Goal: Information Seeking & Learning: Learn about a topic

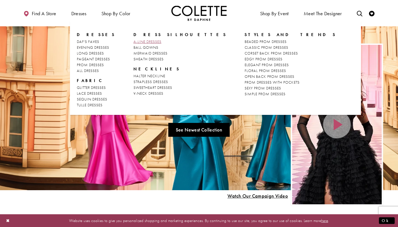
click at [144, 40] on span "A-LINE DRESSES" at bounding box center [148, 41] width 28 height 5
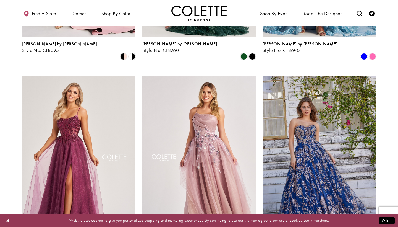
scroll to position [581, 0]
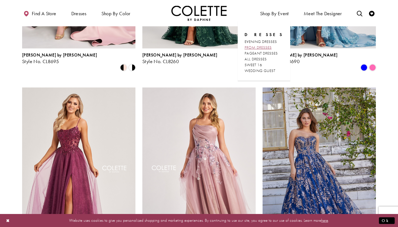
click at [271, 46] on span "PROM DRESSES" at bounding box center [258, 47] width 27 height 5
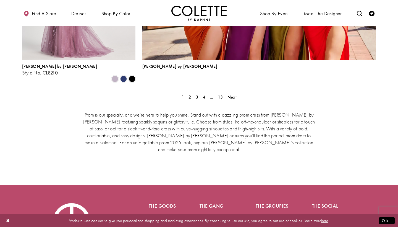
scroll to position [1319, 0]
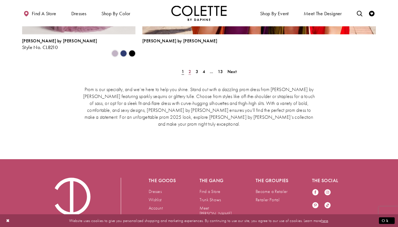
click at [190, 69] on span "2" at bounding box center [190, 72] width 2 height 6
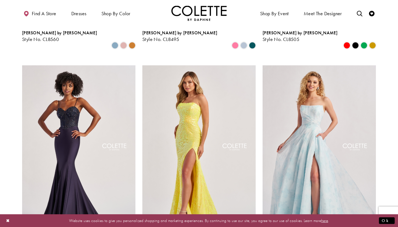
scroll to position [510, 0]
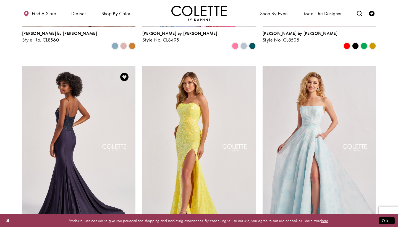
click at [111, 103] on img "Visit Colette by Daphne Style No. CL8515 Page" at bounding box center [78, 148] width 113 height 165
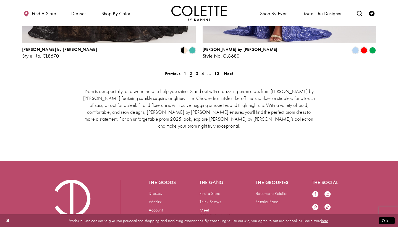
scroll to position [1203, 0]
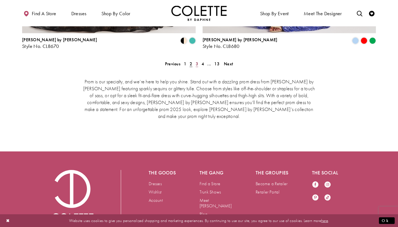
click at [196, 61] on span "3" at bounding box center [197, 64] width 2 height 6
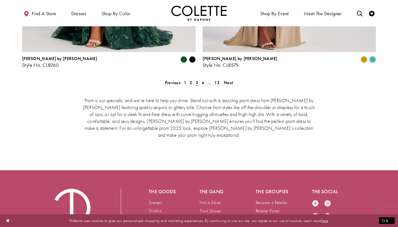
scroll to position [1186, 0]
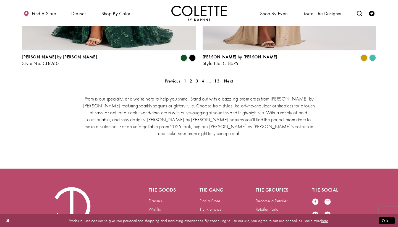
click at [207, 77] on link "..." at bounding box center [209, 81] width 7 height 8
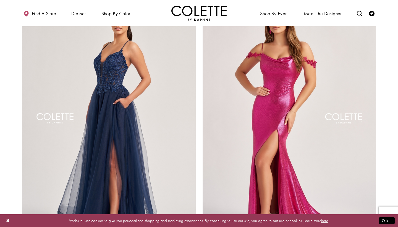
scroll to position [992, 0]
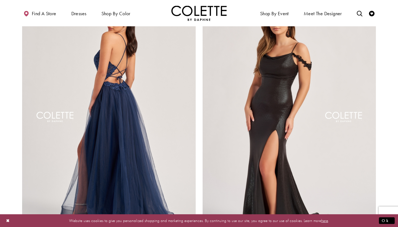
click at [169, 102] on img "Visit Colette by Daphne Style No. CL8320 Page" at bounding box center [109, 118] width 174 height 253
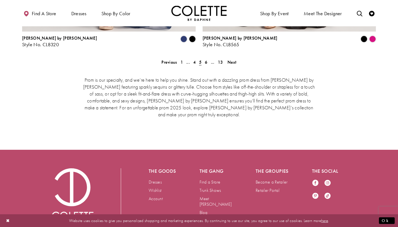
scroll to position [1205, 0]
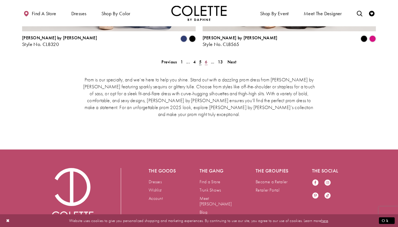
click at [206, 59] on span "6" at bounding box center [206, 62] width 2 height 6
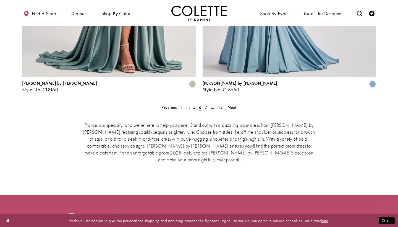
scroll to position [1184, 0]
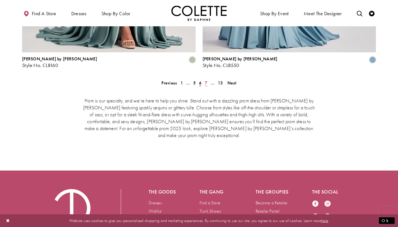
click at [205, 80] on span "7" at bounding box center [206, 83] width 2 height 6
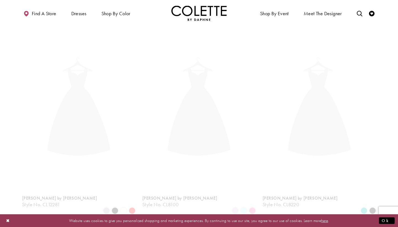
scroll to position [142, 0]
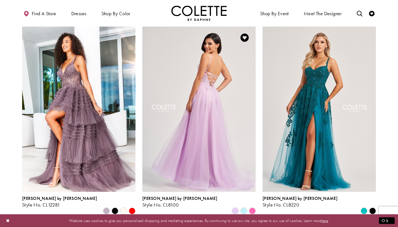
click at [223, 75] on img "Visit Colette by Daphne Style No. CL8100 Page" at bounding box center [198, 109] width 113 height 165
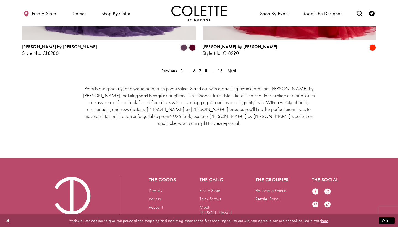
scroll to position [1200, 0]
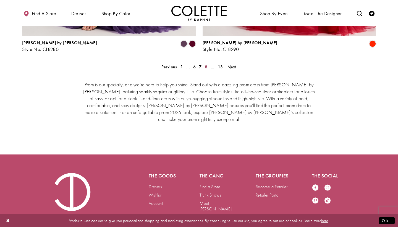
click at [206, 64] on span "8" at bounding box center [206, 67] width 2 height 6
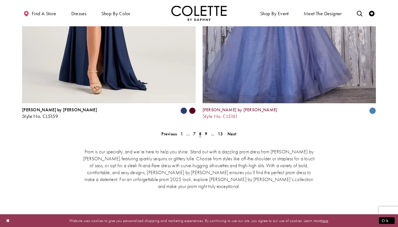
scroll to position [1133, 0]
click at [204, 129] on link "9" at bounding box center [206, 133] width 6 height 8
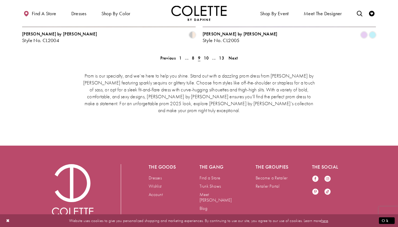
scroll to position [1209, 0]
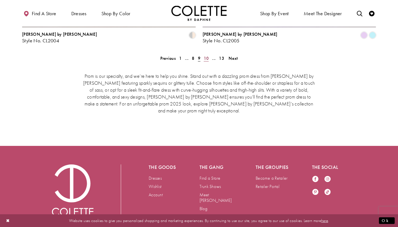
click at [207, 54] on link "10" at bounding box center [206, 58] width 9 height 8
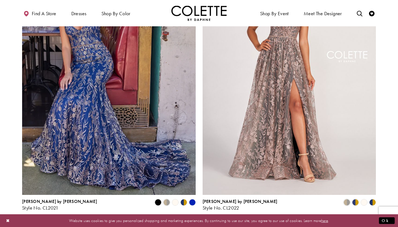
scroll to position [1042, 0]
click at [167, 199] on span "Product List" at bounding box center [166, 202] width 7 height 7
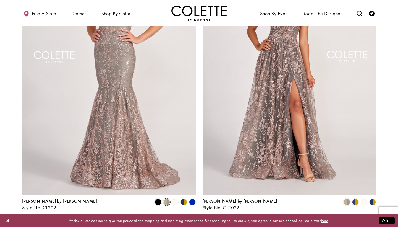
click at [174, 198] on polygon "Product List" at bounding box center [175, 202] width 9 height 9
click at [188, 198] on div "Product List" at bounding box center [192, 202] width 9 height 9
click at [185, 198] on polygon "Product List" at bounding box center [186, 202] width 4 height 9
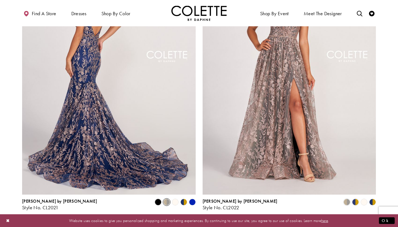
click at [163, 148] on img "Visit Colette by Daphne Style No. CL2021 Page" at bounding box center [109, 68] width 174 height 253
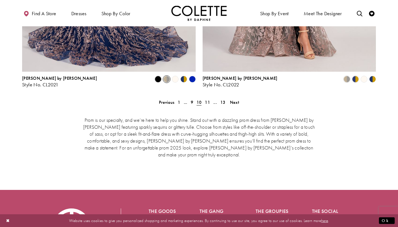
scroll to position [1179, 0]
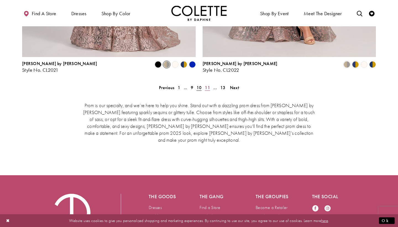
click at [207, 85] on span "11" at bounding box center [207, 88] width 5 height 6
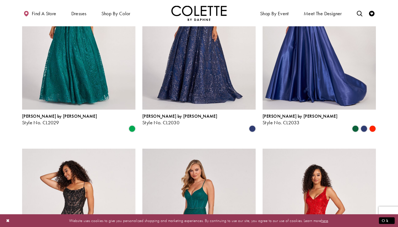
scroll to position [631, 0]
click at [273, 64] on img "Visit Colette by Daphne Style No. CL2033 Page" at bounding box center [319, 27] width 113 height 165
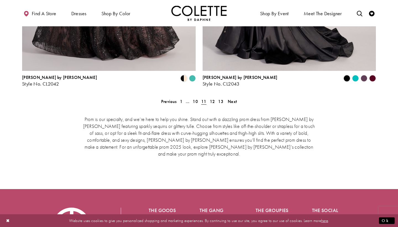
scroll to position [1168, 0]
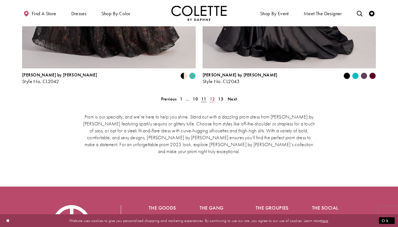
click at [212, 96] on span "12" at bounding box center [212, 99] width 5 height 6
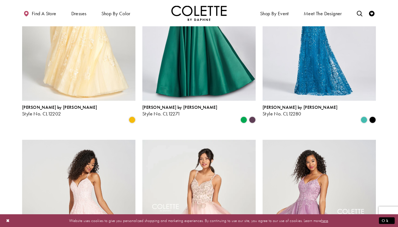
scroll to position [641, 0]
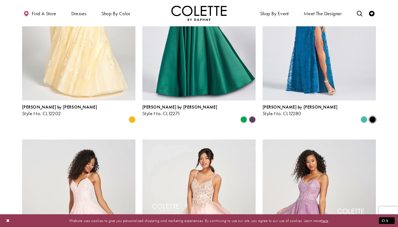
click at [375, 116] on span "Product List" at bounding box center [373, 119] width 7 height 7
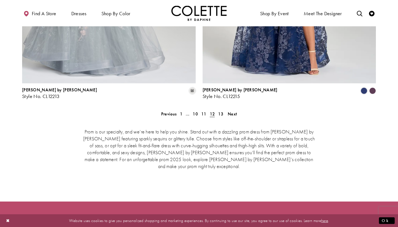
scroll to position [1156, 0]
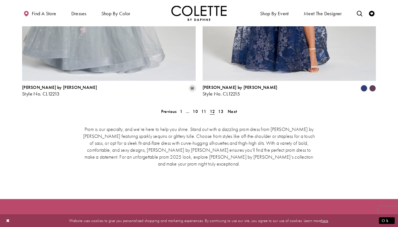
click at [220, 114] on div "Prom is our specialty, and we’re here to help you shine. Stand out with a dazzl…" at bounding box center [199, 146] width 354 height 64
click at [221, 108] on span "13" at bounding box center [220, 111] width 5 height 6
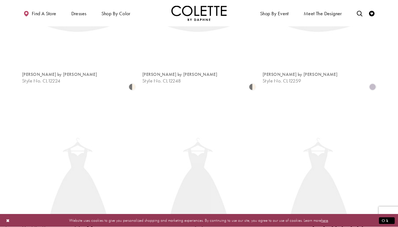
scroll to position [142, 0]
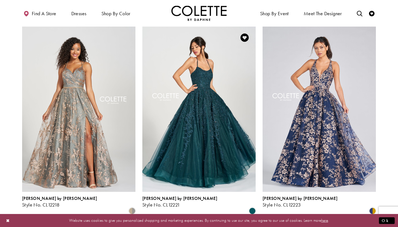
click at [220, 92] on img "Visit Colette by Daphne Style No. CL12221 Page" at bounding box center [198, 109] width 113 height 165
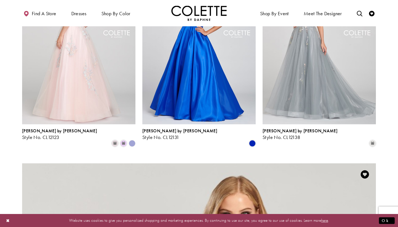
scroll to position [226, 0]
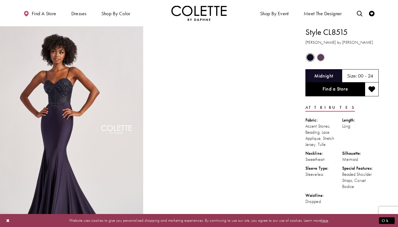
click at [321, 56] on span "Product color controls state depends on size chosen" at bounding box center [321, 57] width 7 height 7
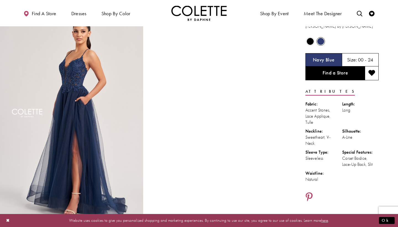
scroll to position [16, 0]
click at [308, 42] on span "Product color controls state depends on size chosen" at bounding box center [310, 41] width 7 height 7
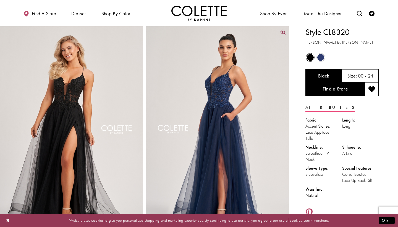
scroll to position [0, 0]
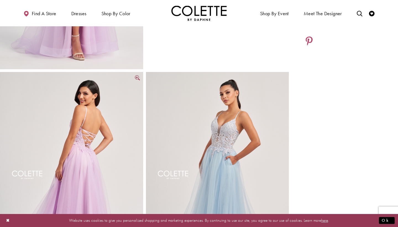
scroll to position [107, 0]
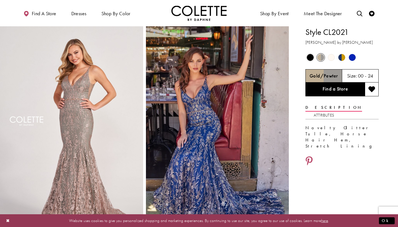
click at [313, 57] on span "Product color controls state depends on size chosen" at bounding box center [310, 57] width 7 height 7
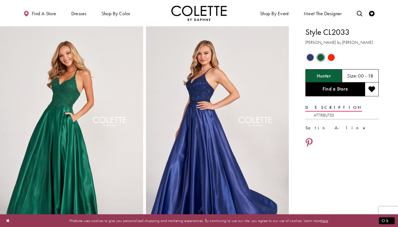
click at [329, 59] on span "Product color controls state depends on size chosen" at bounding box center [331, 57] width 7 height 7
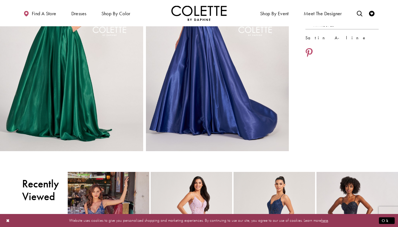
scroll to position [7, 0]
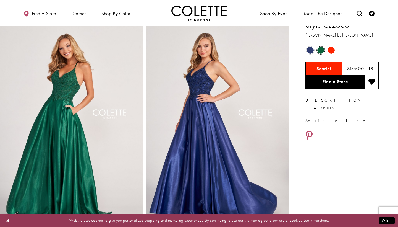
click at [311, 51] on span "Product color controls state depends on size chosen" at bounding box center [310, 50] width 7 height 7
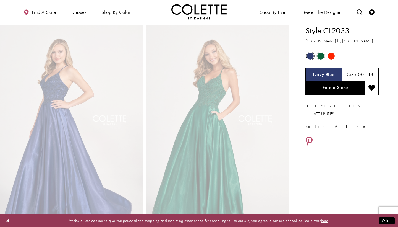
scroll to position [0, 0]
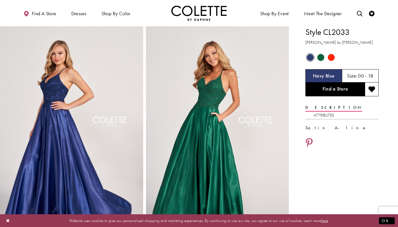
click at [330, 57] on span "Product color controls state depends on size chosen" at bounding box center [331, 57] width 7 height 7
click at [311, 54] on span "Product color controls state depends on size chosen" at bounding box center [310, 57] width 7 height 7
click at [322, 58] on span "Product color controls state depends on size chosen" at bounding box center [321, 57] width 7 height 7
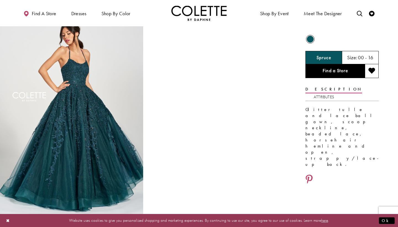
scroll to position [18, 0]
